Goal: Task Accomplishment & Management: Manage account settings

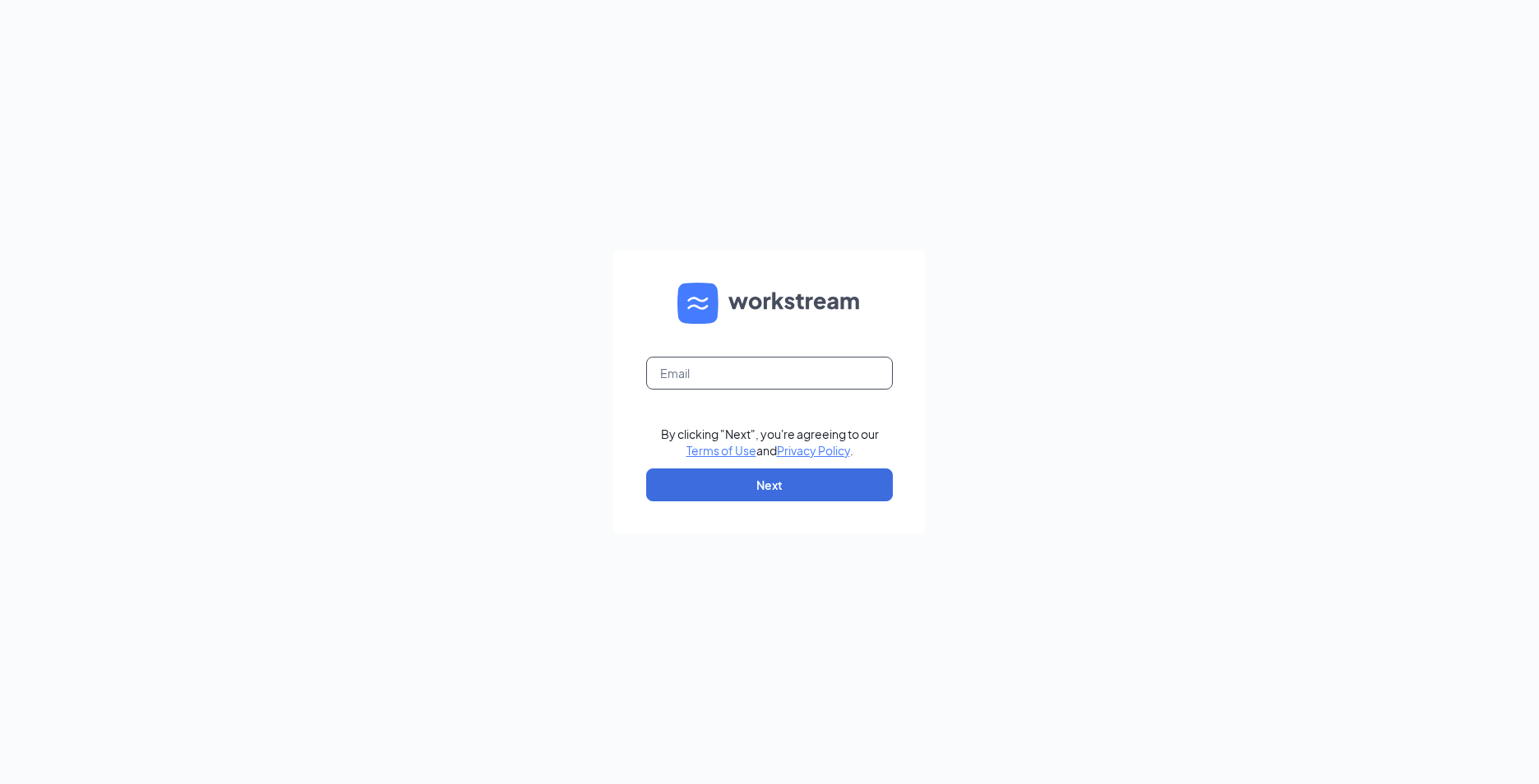
click at [759, 365] on input "text" at bounding box center [769, 372] width 246 height 32
type input "[EMAIL_ADDRESS][DOMAIN_NAME]"
click at [705, 498] on button "Next" at bounding box center [769, 484] width 246 height 32
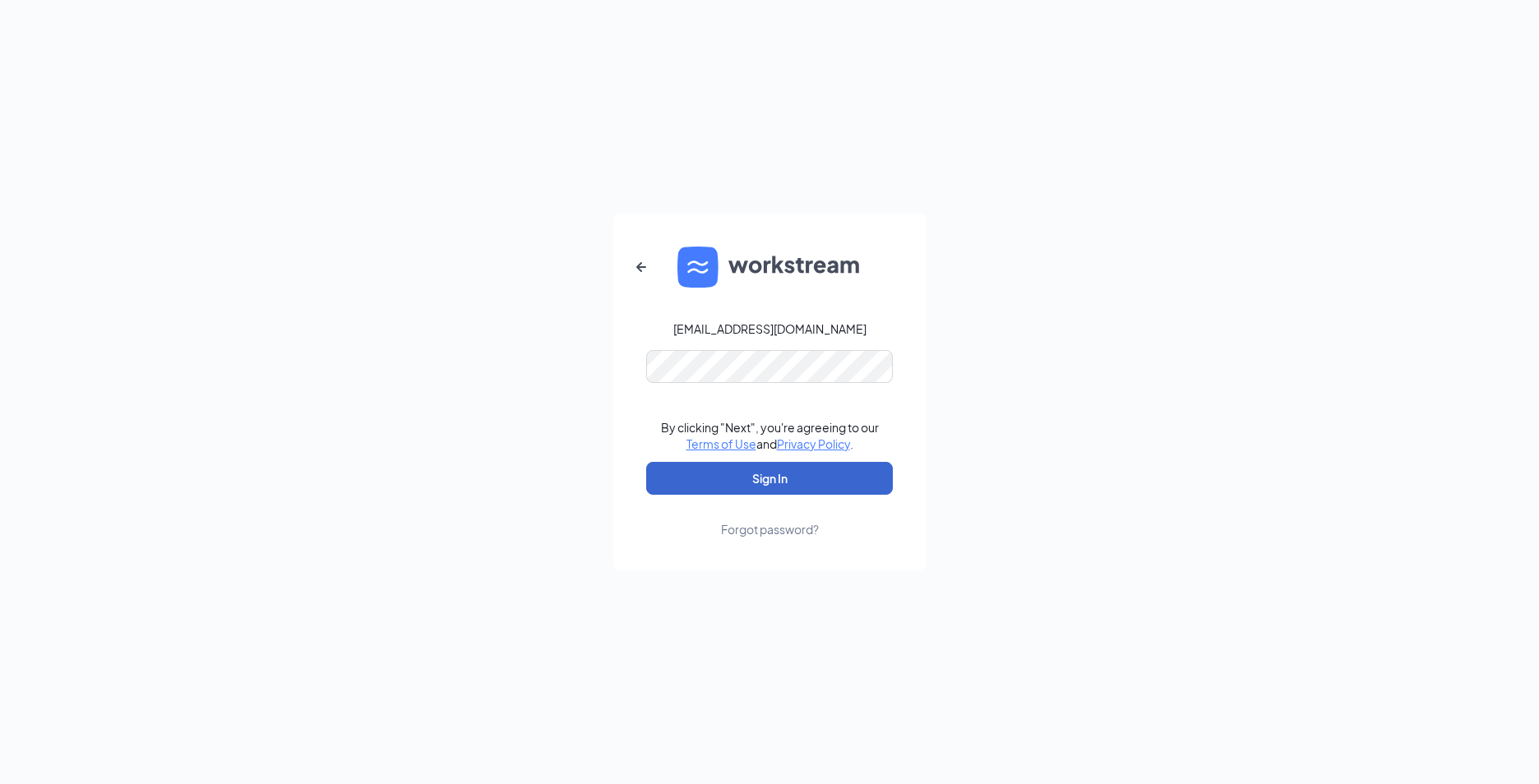
click at [710, 479] on button "Sign In" at bounding box center [769, 478] width 246 height 32
